Goal: Obtain resource: Obtain resource

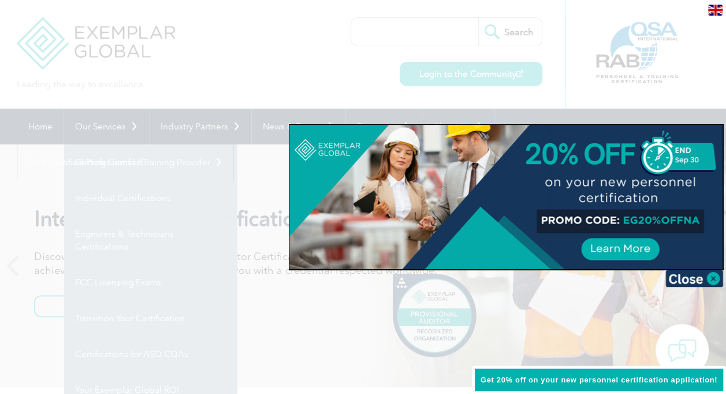
click at [246, 65] on div at bounding box center [363, 197] width 726 height 394
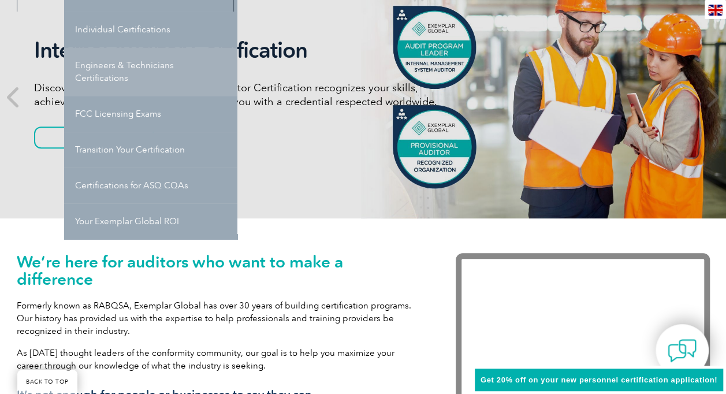
scroll to position [173, 0]
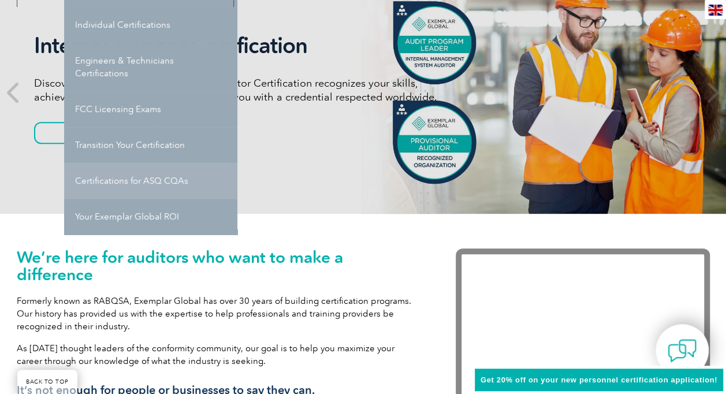
click at [136, 180] on link "Certifications for ASQ CQAs" at bounding box center [150, 181] width 173 height 36
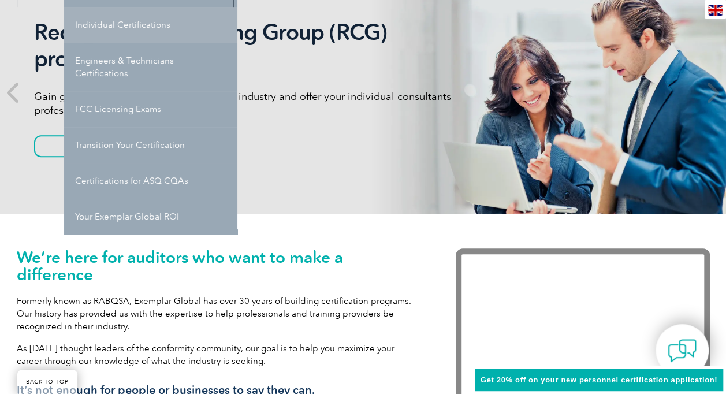
click at [135, 25] on link "Individual Certifications" at bounding box center [150, 25] width 173 height 36
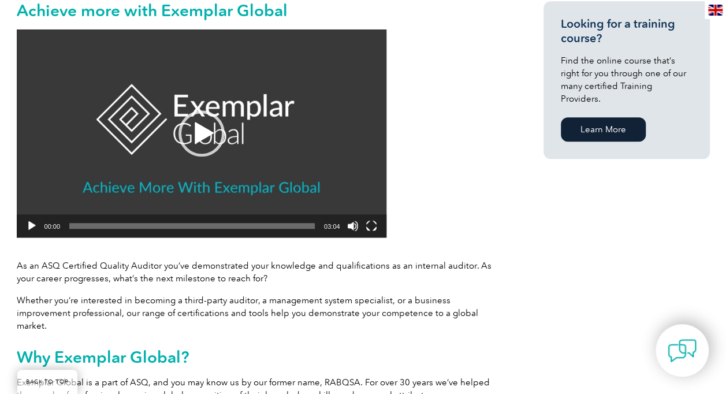
scroll to position [173, 0]
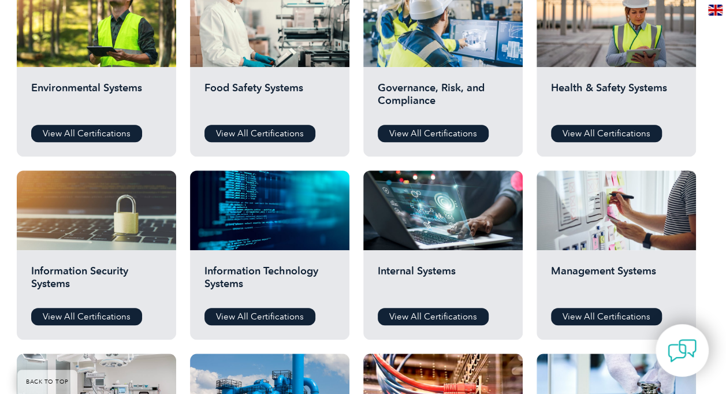
scroll to position [404, 0]
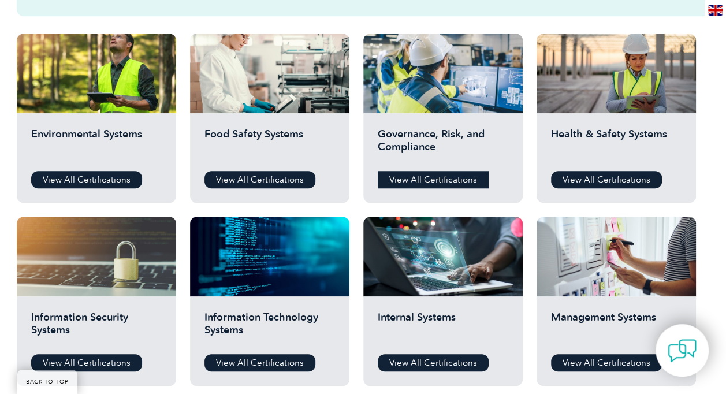
click at [438, 176] on link "View All Certifications" at bounding box center [432, 179] width 111 height 17
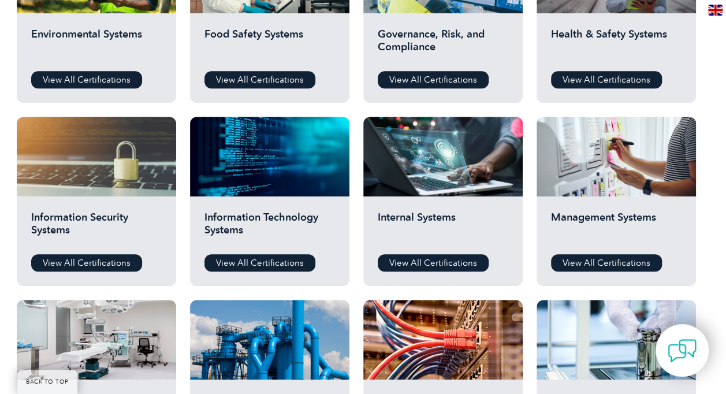
scroll to position [519, 0]
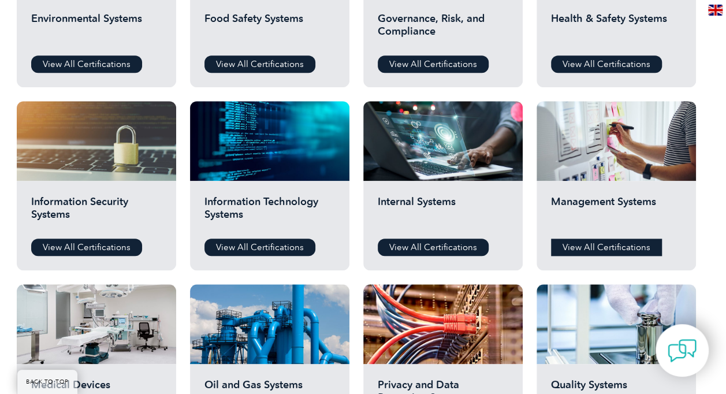
click at [582, 247] on link "View All Certifications" at bounding box center [606, 246] width 111 height 17
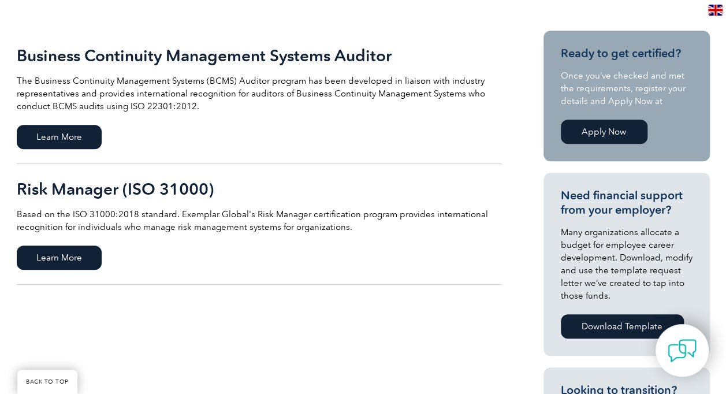
scroll to position [289, 0]
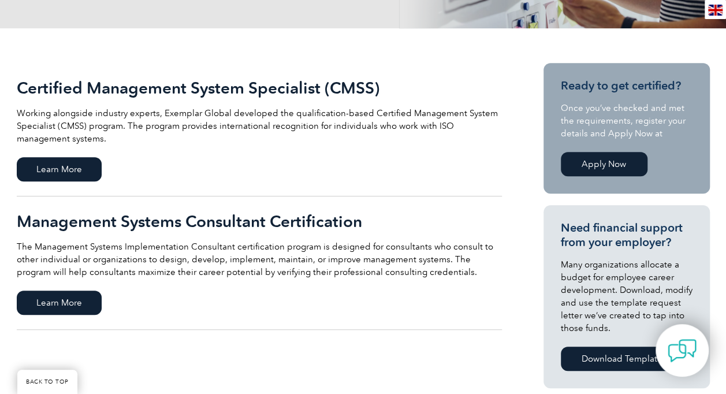
scroll to position [231, 0]
click at [42, 170] on span "Learn More" at bounding box center [59, 169] width 85 height 24
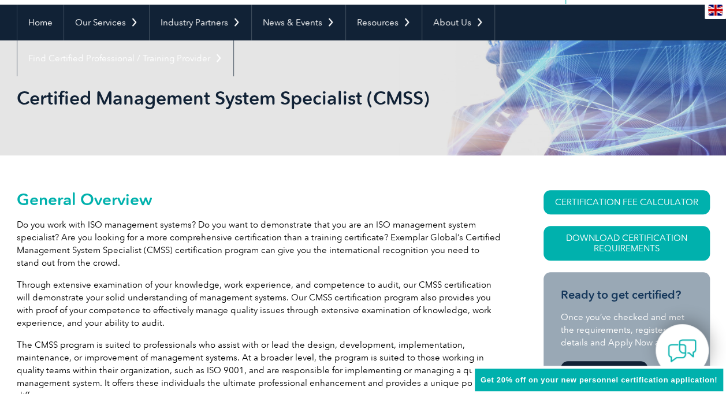
scroll to position [115, 0]
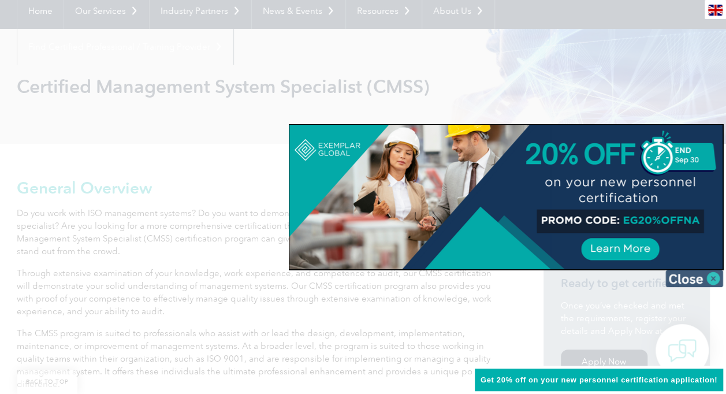
click at [687, 275] on img at bounding box center [694, 278] width 58 height 17
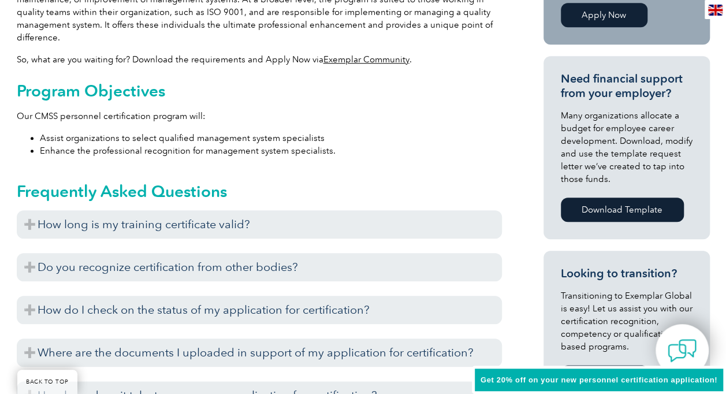
scroll to position [577, 0]
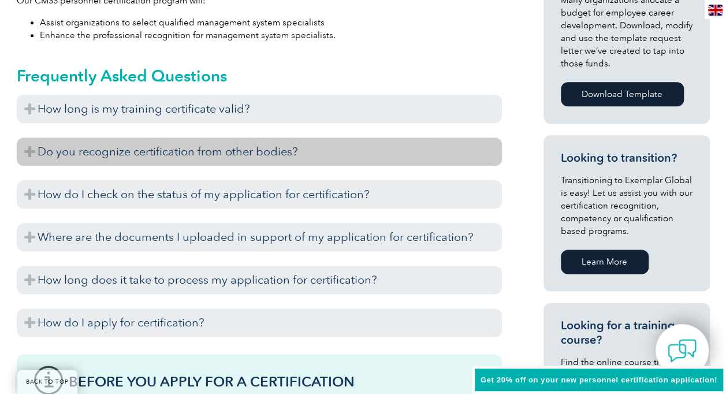
click at [100, 156] on h3 "Do you recognize certification from other bodies?" at bounding box center [259, 151] width 485 height 28
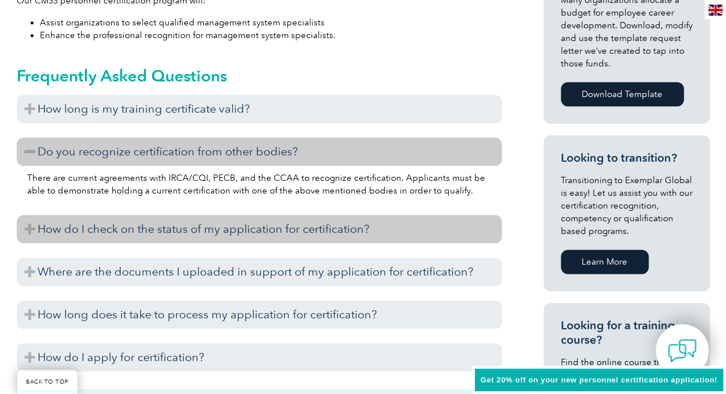
click at [100, 230] on h3 "How do I check on the status of my application for certification?" at bounding box center [259, 229] width 485 height 28
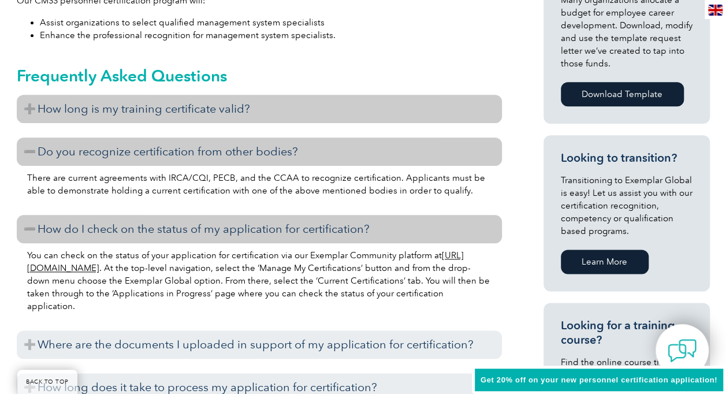
click at [102, 114] on h3 "How long is my training certificate valid?" at bounding box center [259, 109] width 485 height 28
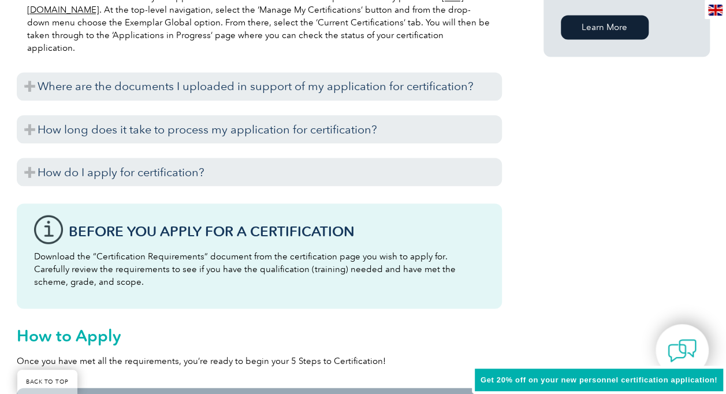
scroll to position [981, 0]
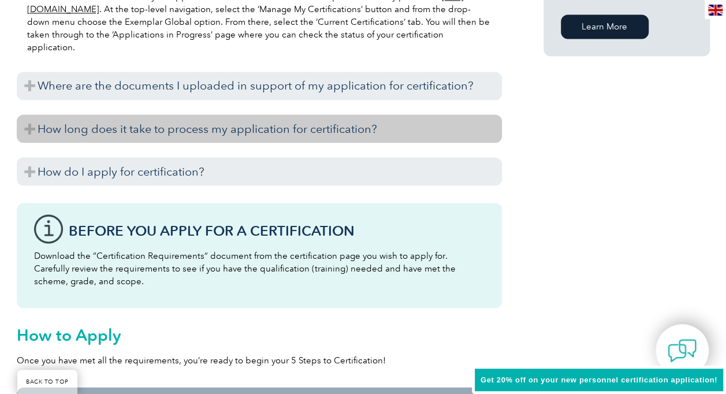
click at [110, 129] on h3 "How long does it take to process my application for certification?" at bounding box center [259, 128] width 485 height 28
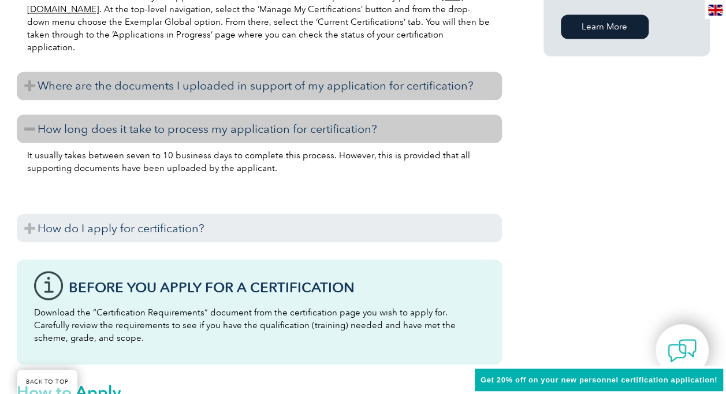
click at [108, 88] on h3 "Where are the documents I uploaded in support of my application for certificati…" at bounding box center [259, 86] width 485 height 28
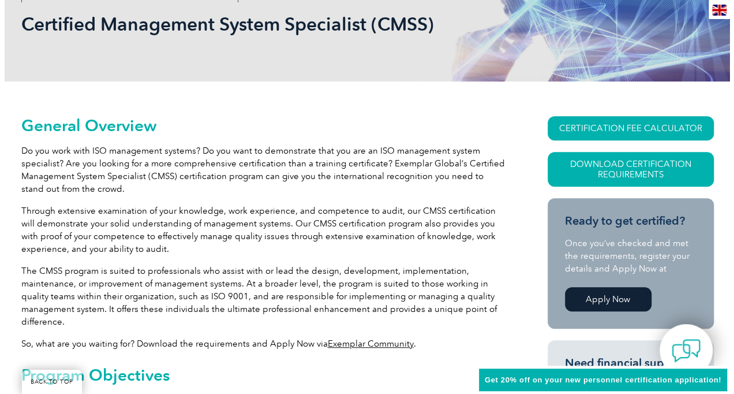
scroll to position [173, 0]
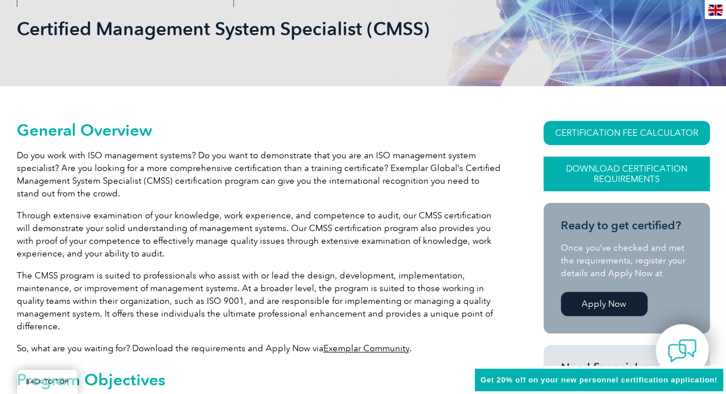
click at [598, 169] on link "Download Certification Requirements" at bounding box center [626, 173] width 166 height 35
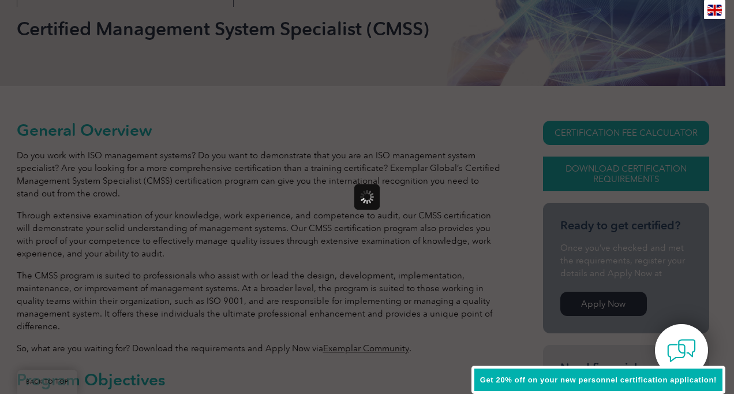
scroll to position [0, 0]
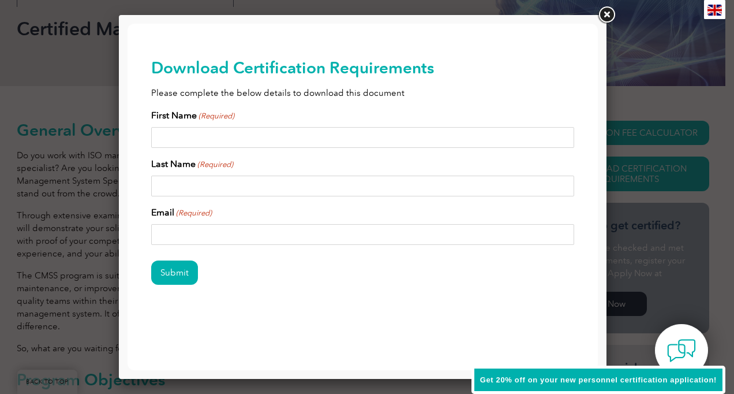
click at [197, 141] on input "First Name (Required)" at bounding box center [363, 137] width 424 height 21
type input "Lisa"
type input "van Campfort"
drag, startPoint x: 312, startPoint y: 231, endPoint x: 143, endPoint y: 233, distance: 168.5
click at [143, 233] on div "Download Certification Requirements Please complete the below details to downlo…" at bounding box center [363, 190] width 470 height 332
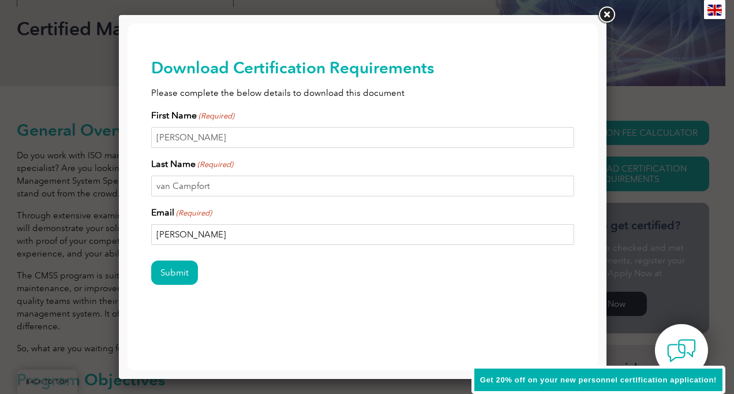
type input "lisavancampfort@gmail.com"
click at [185, 264] on input "Submit" at bounding box center [174, 272] width 47 height 24
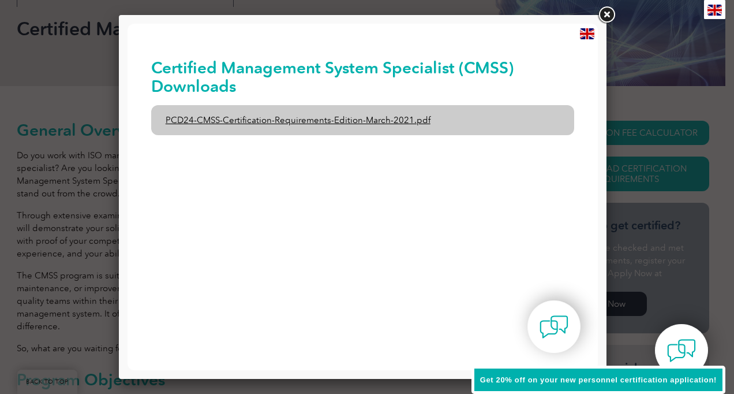
click at [268, 119] on link "PCD24-CMSS-Certification-Requirements-Edition-March-2021.pdf" at bounding box center [363, 120] width 424 height 30
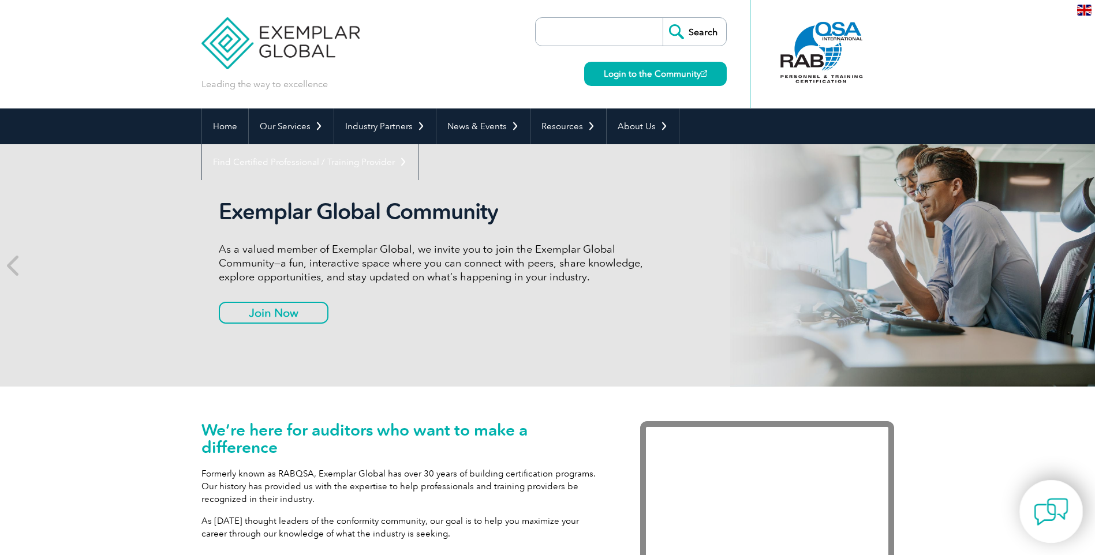
click at [1053, 516] on img at bounding box center [1051, 512] width 35 height 35
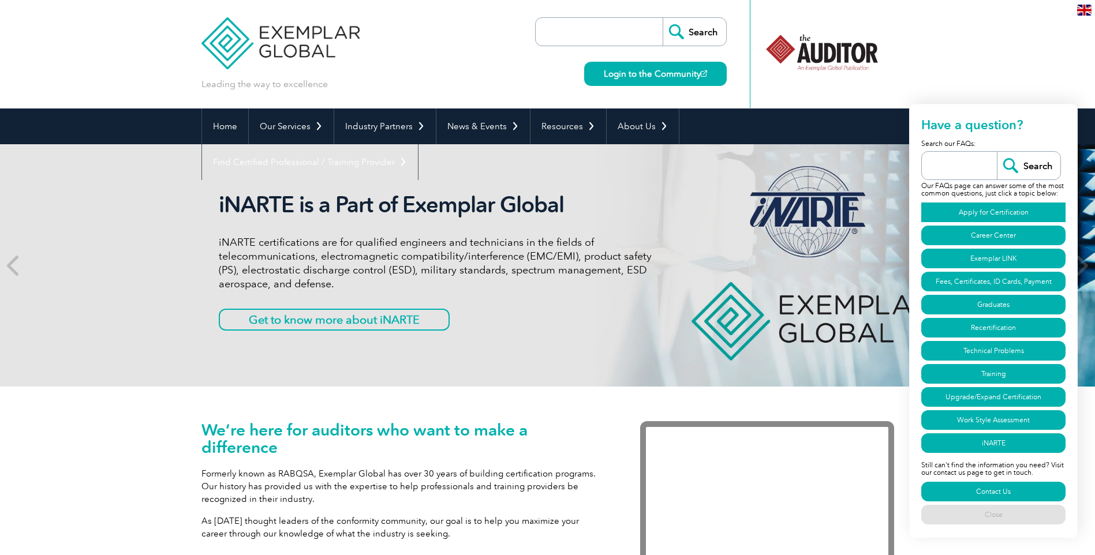
click at [974, 212] on link "Apply for Certification" at bounding box center [993, 213] width 144 height 20
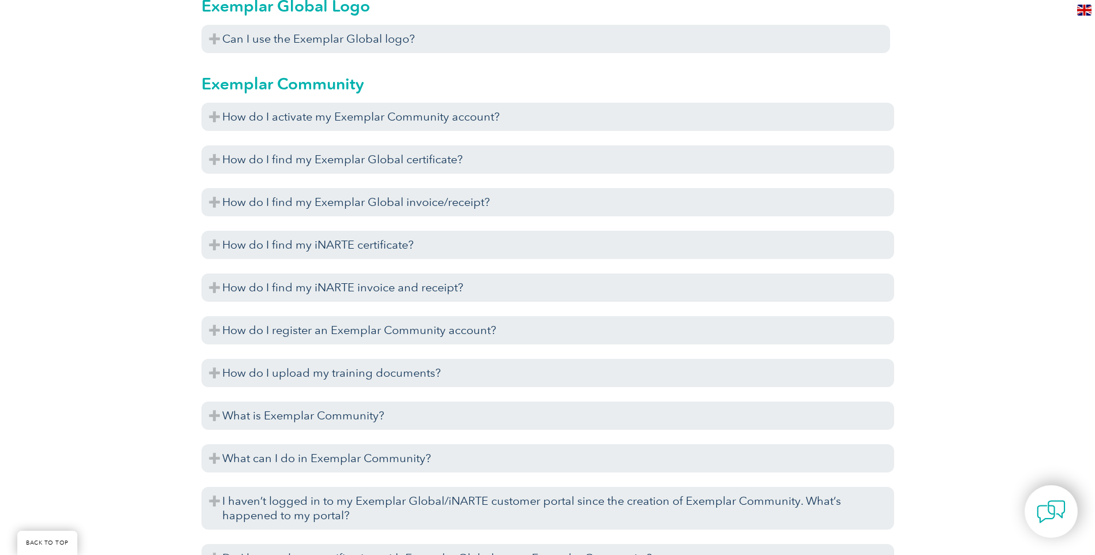
scroll to position [1587, 0]
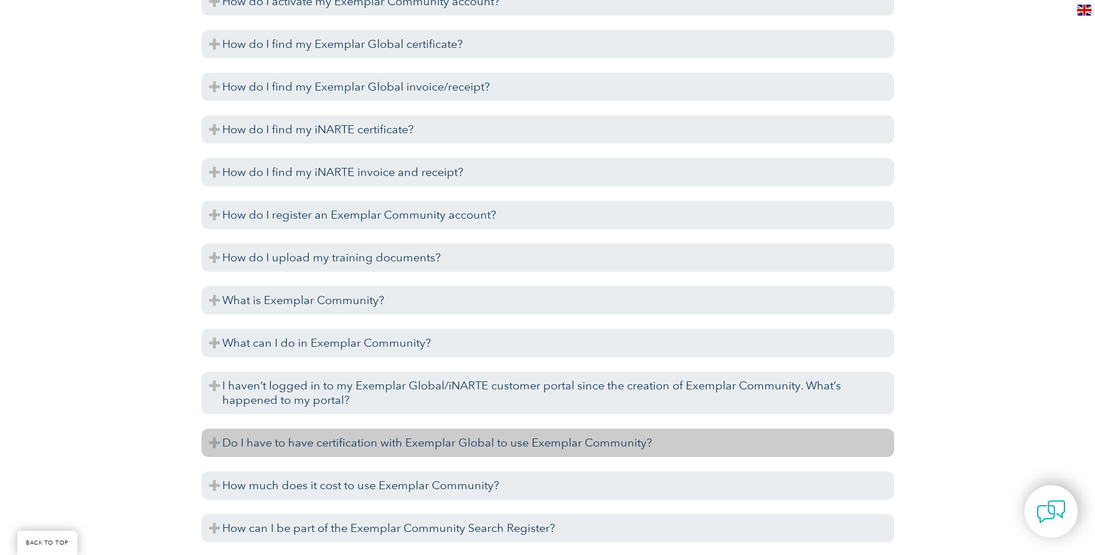
click at [552, 439] on h3 "Do I have to have certification with Exemplar Global to use Exemplar Community?" at bounding box center [547, 443] width 693 height 28
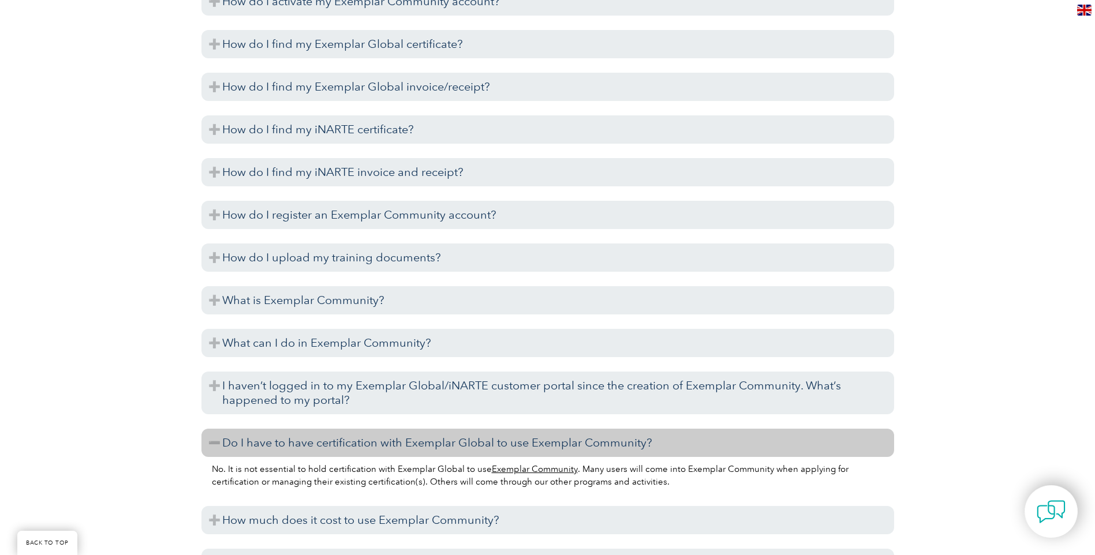
click at [552, 439] on h3 "Do I have to have certification with Exemplar Global to use Exemplar Community?" at bounding box center [547, 443] width 693 height 28
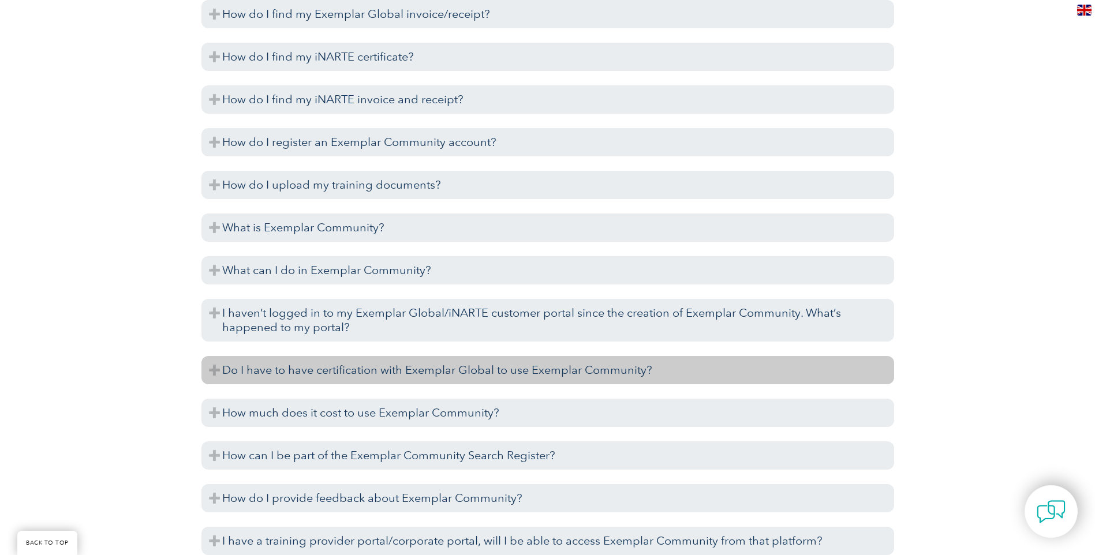
scroll to position [1702, 0]
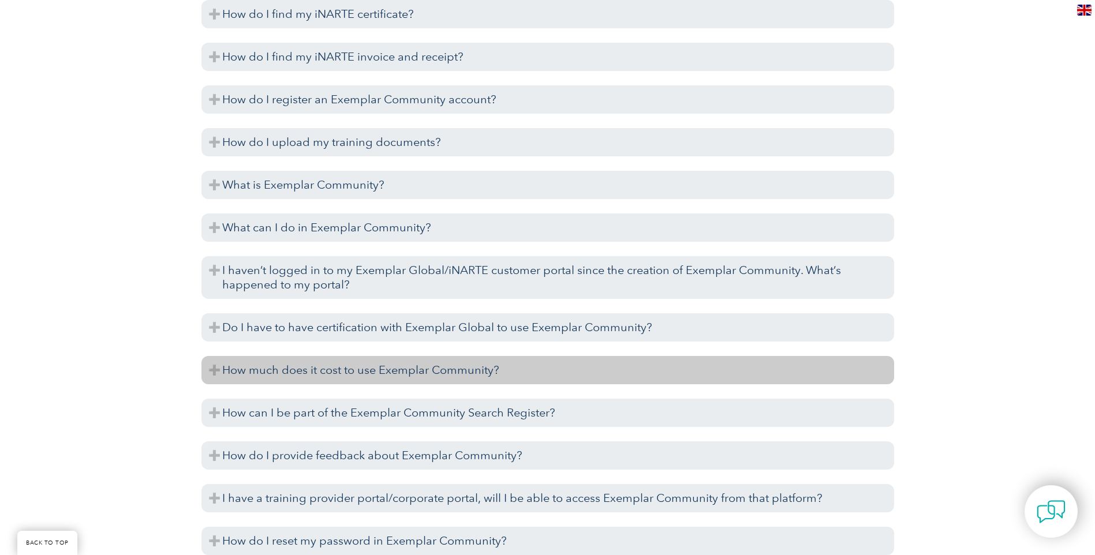
click at [478, 370] on h3 "How much does it cost to use Exemplar Community?" at bounding box center [547, 370] width 693 height 28
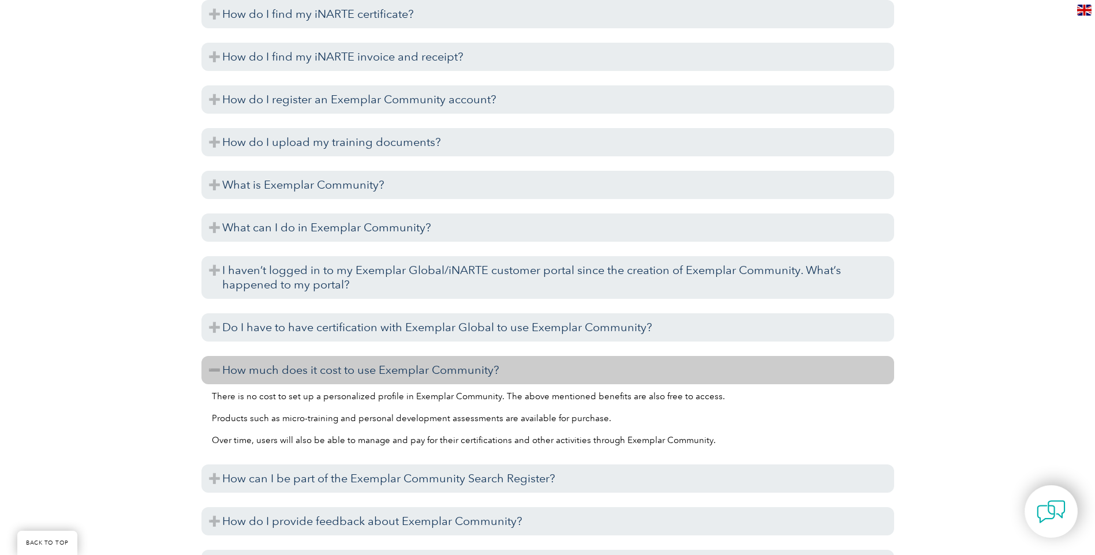
click at [478, 370] on h3 "How much does it cost to use Exemplar Community?" at bounding box center [547, 370] width 693 height 28
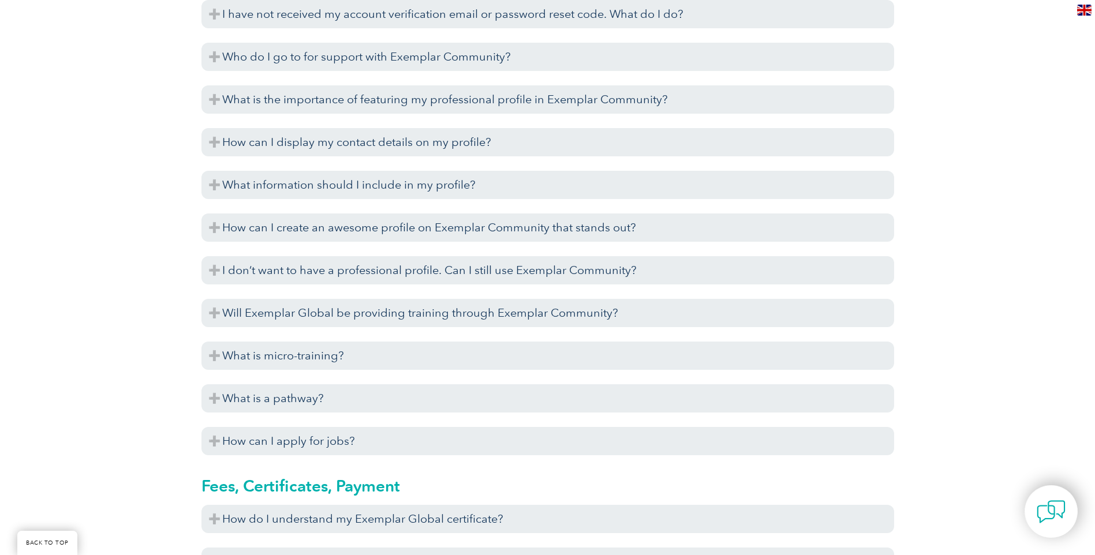
scroll to position [2279, 0]
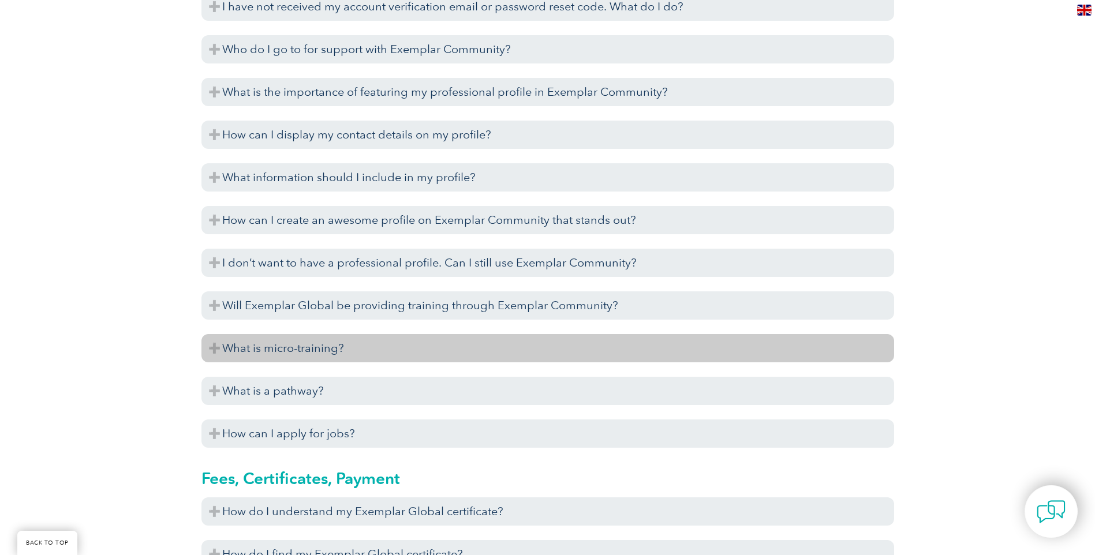
click at [305, 347] on h3 "What is micro-training?" at bounding box center [547, 348] width 693 height 28
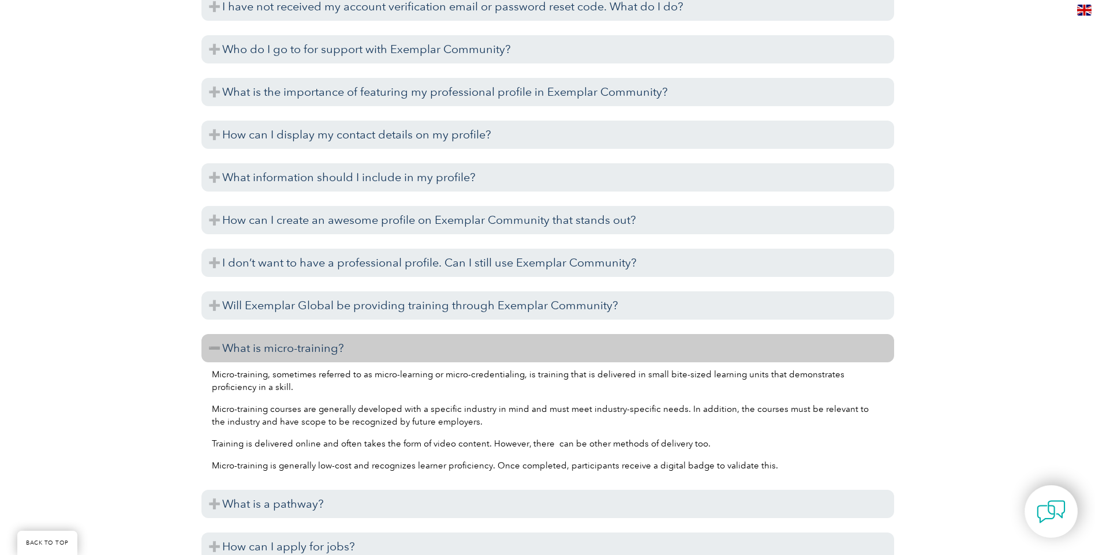
click at [305, 347] on h3 "What is micro-training?" at bounding box center [547, 348] width 693 height 28
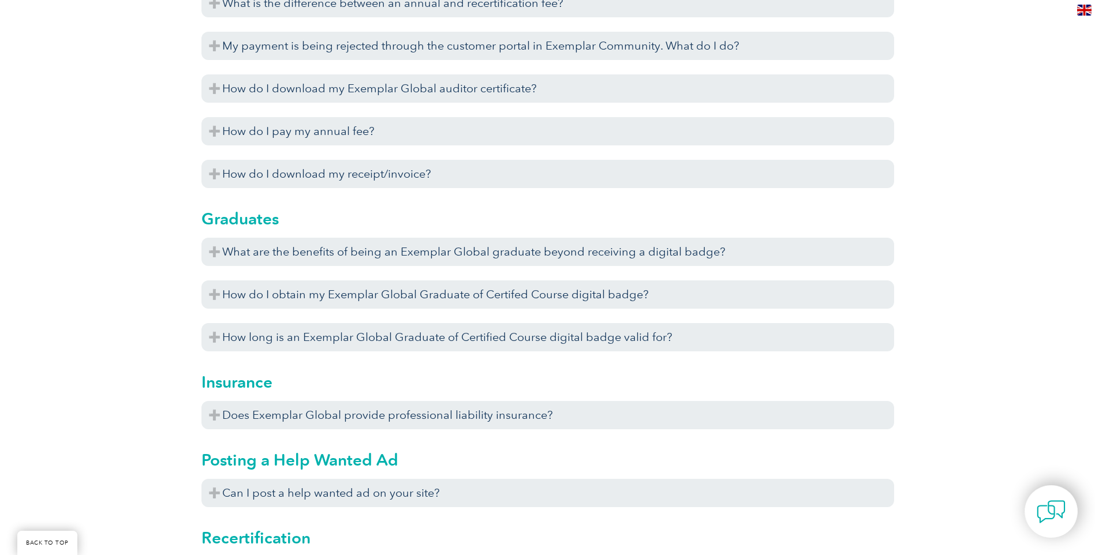
scroll to position [3087, 0]
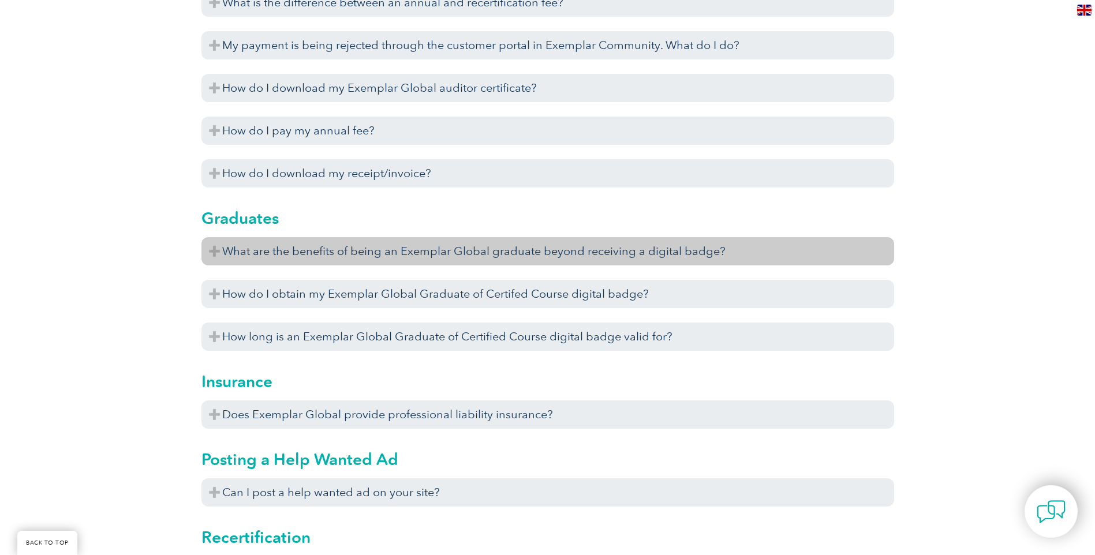
click at [693, 253] on h3 "What are the benefits of being an Exemplar Global graduate beyond receiving a d…" at bounding box center [547, 251] width 693 height 28
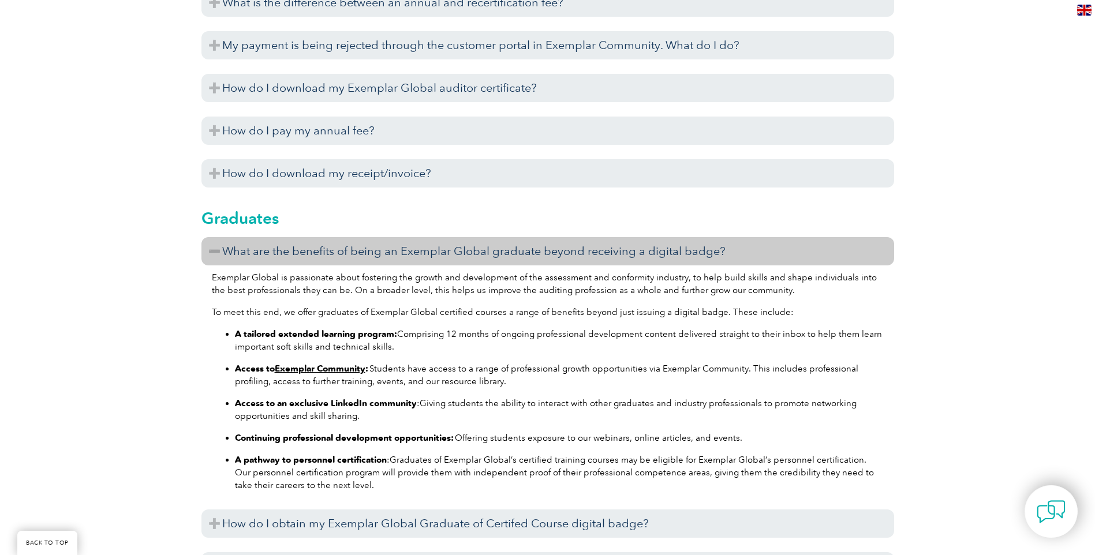
click at [696, 252] on h3 "What are the benefits of being an Exemplar Global graduate beyond receiving a d…" at bounding box center [547, 251] width 693 height 28
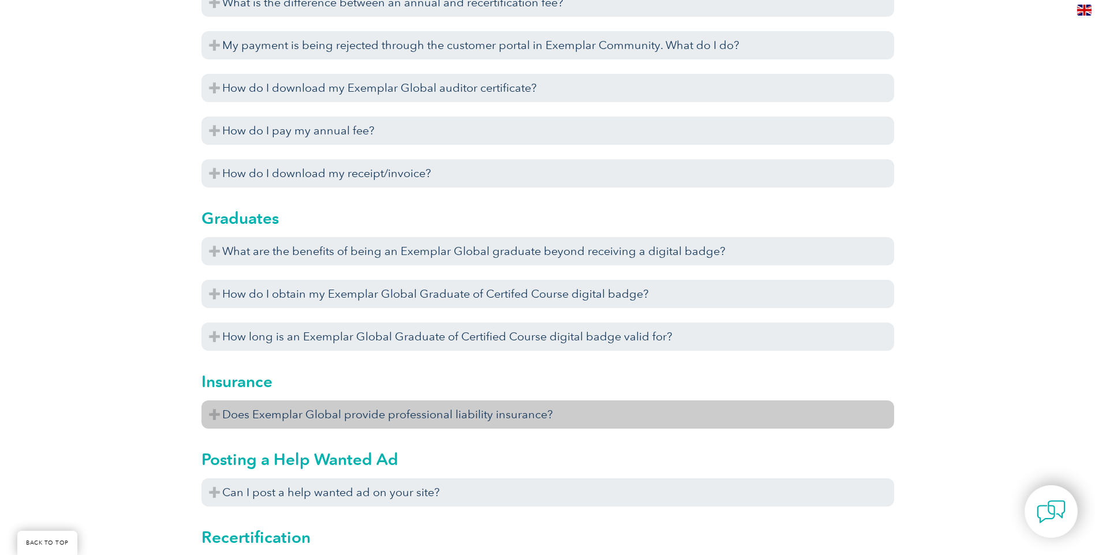
click at [563, 412] on h3 "Does Exemplar Global provide professional liability insurance?" at bounding box center [547, 415] width 693 height 28
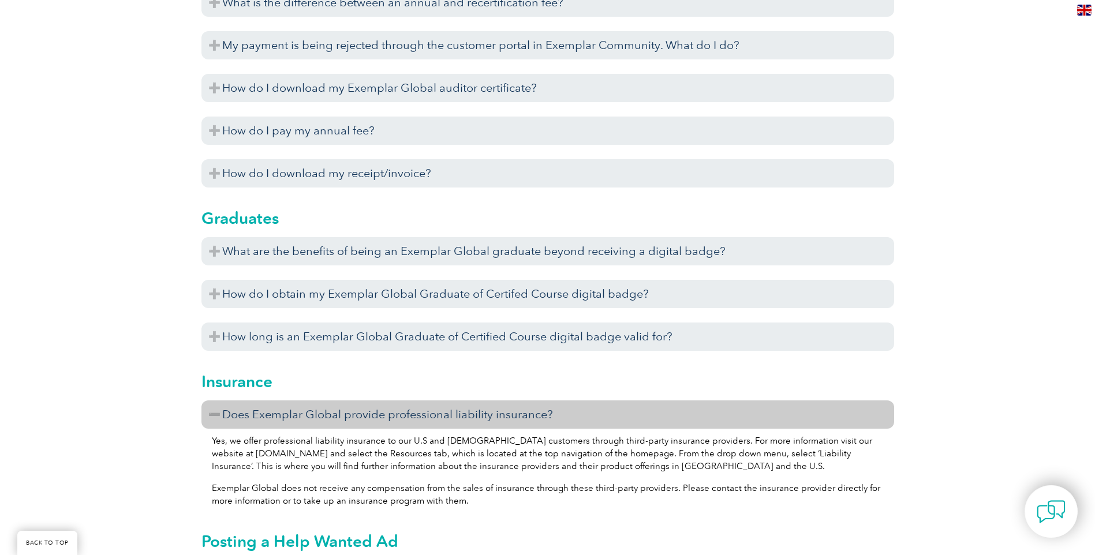
click at [563, 412] on h3 "Does Exemplar Global provide professional liability insurance?" at bounding box center [547, 415] width 693 height 28
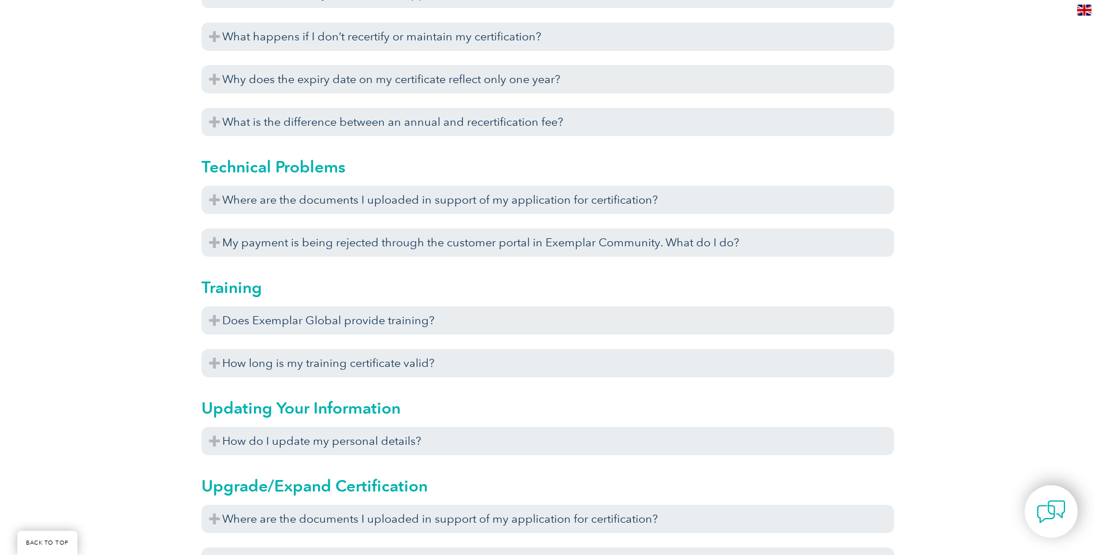
scroll to position [3665, 0]
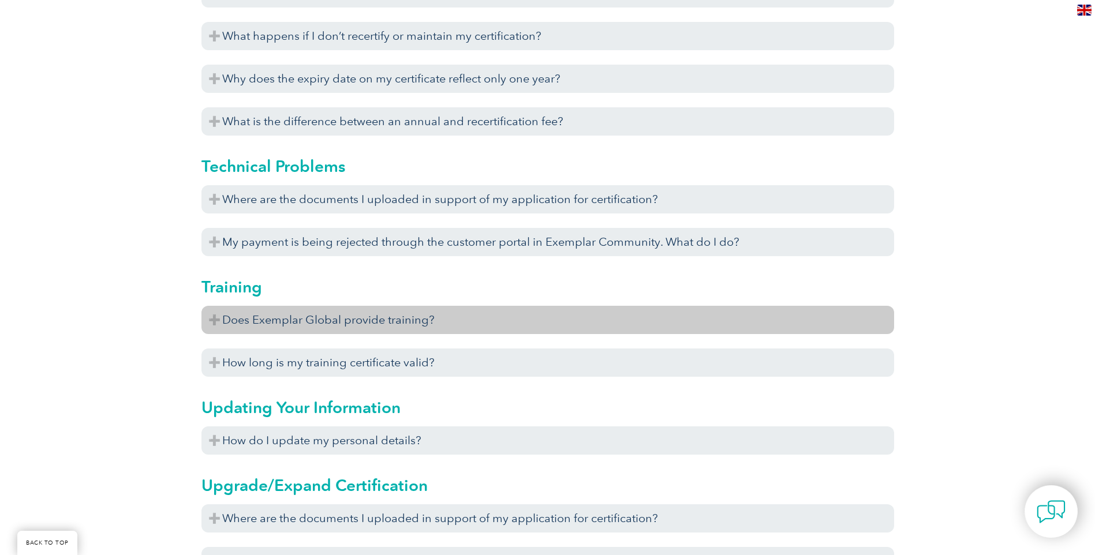
click at [556, 323] on h3 "Does Exemplar Global provide training?" at bounding box center [547, 320] width 693 height 28
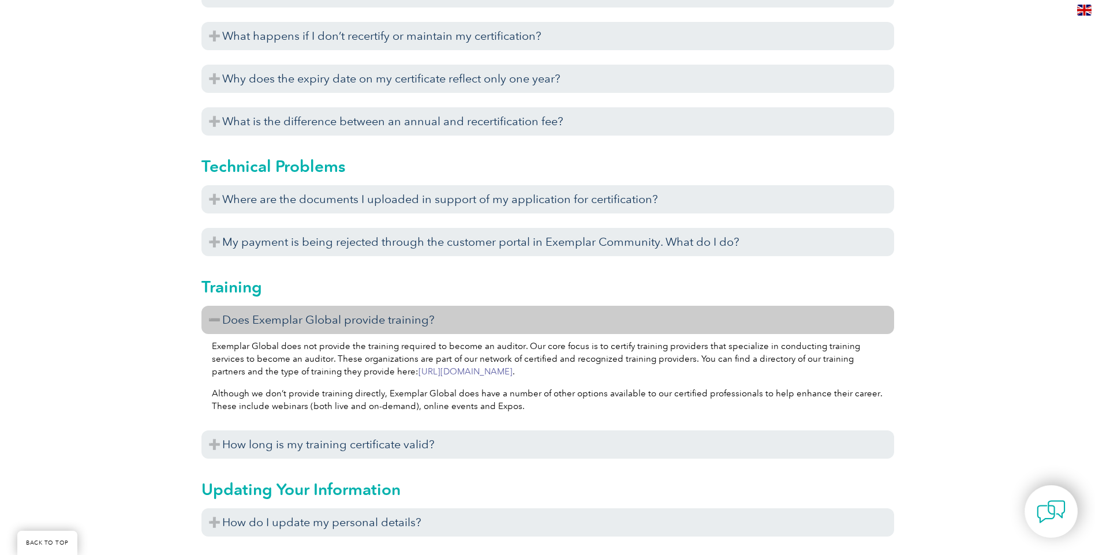
click at [556, 323] on h3 "Does Exemplar Global provide training?" at bounding box center [547, 320] width 693 height 28
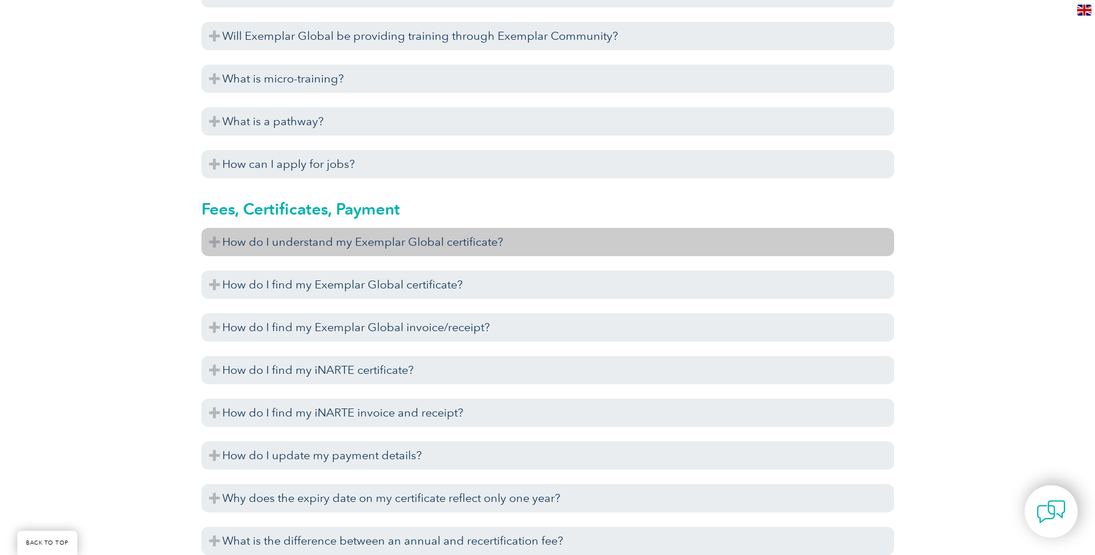
scroll to position [2395, 0]
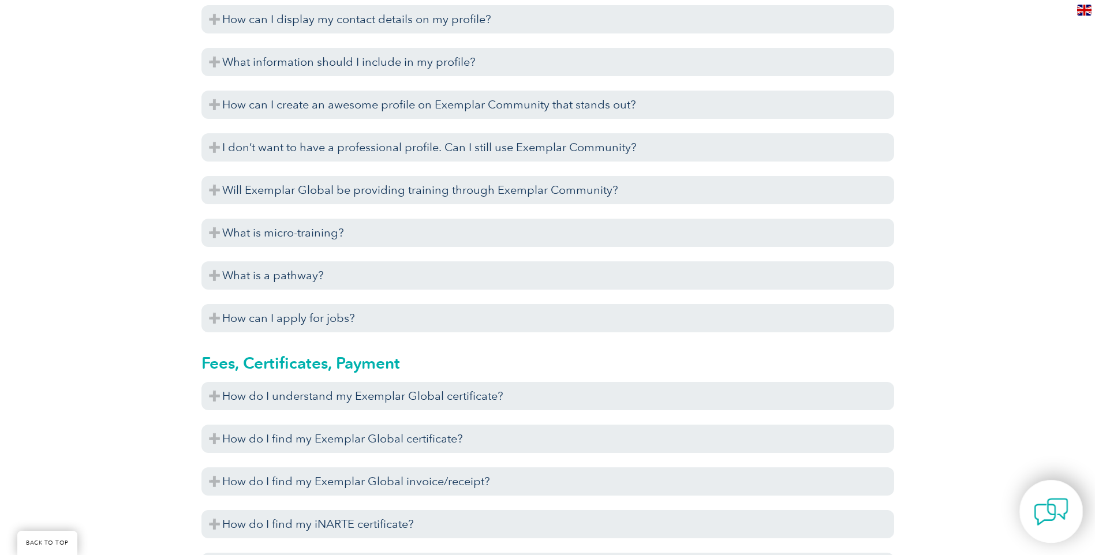
click at [1044, 508] on img at bounding box center [1051, 512] width 35 height 35
